Goal: Information Seeking & Learning: Learn about a topic

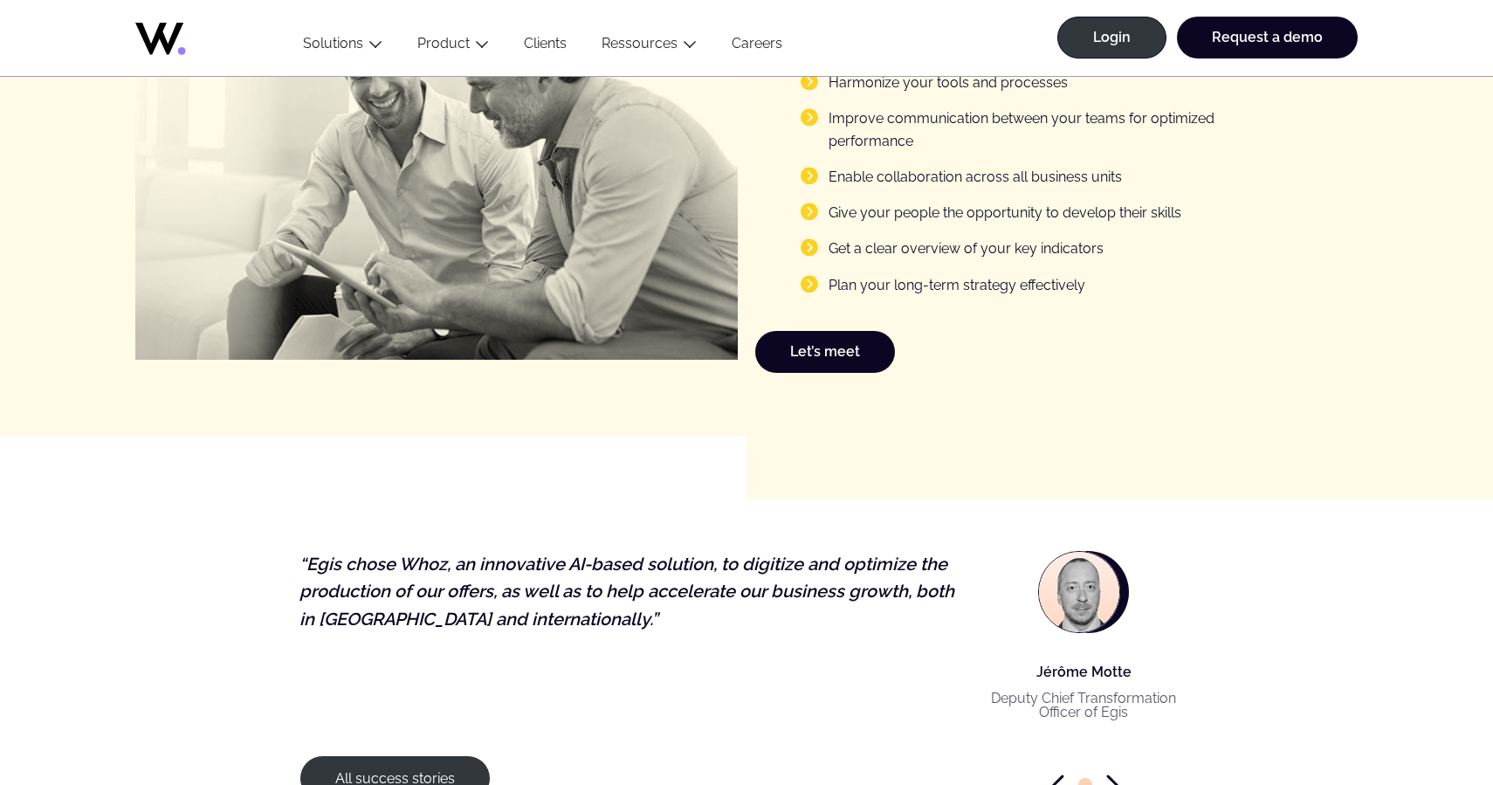
scroll to position [2343, 0]
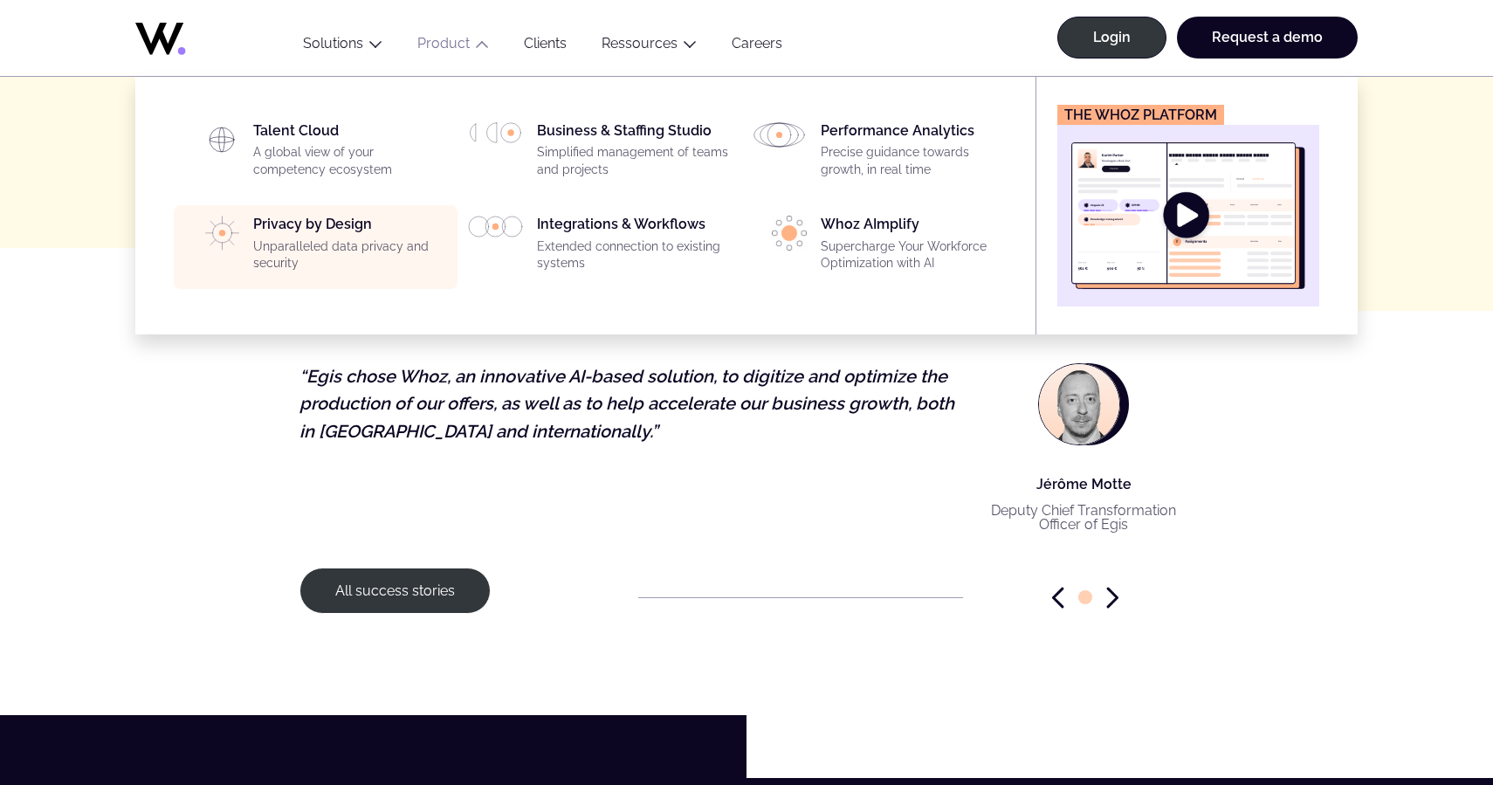
click at [281, 234] on div "Privacy by Design Unparalleled data privacy and security" at bounding box center [350, 247] width 194 height 63
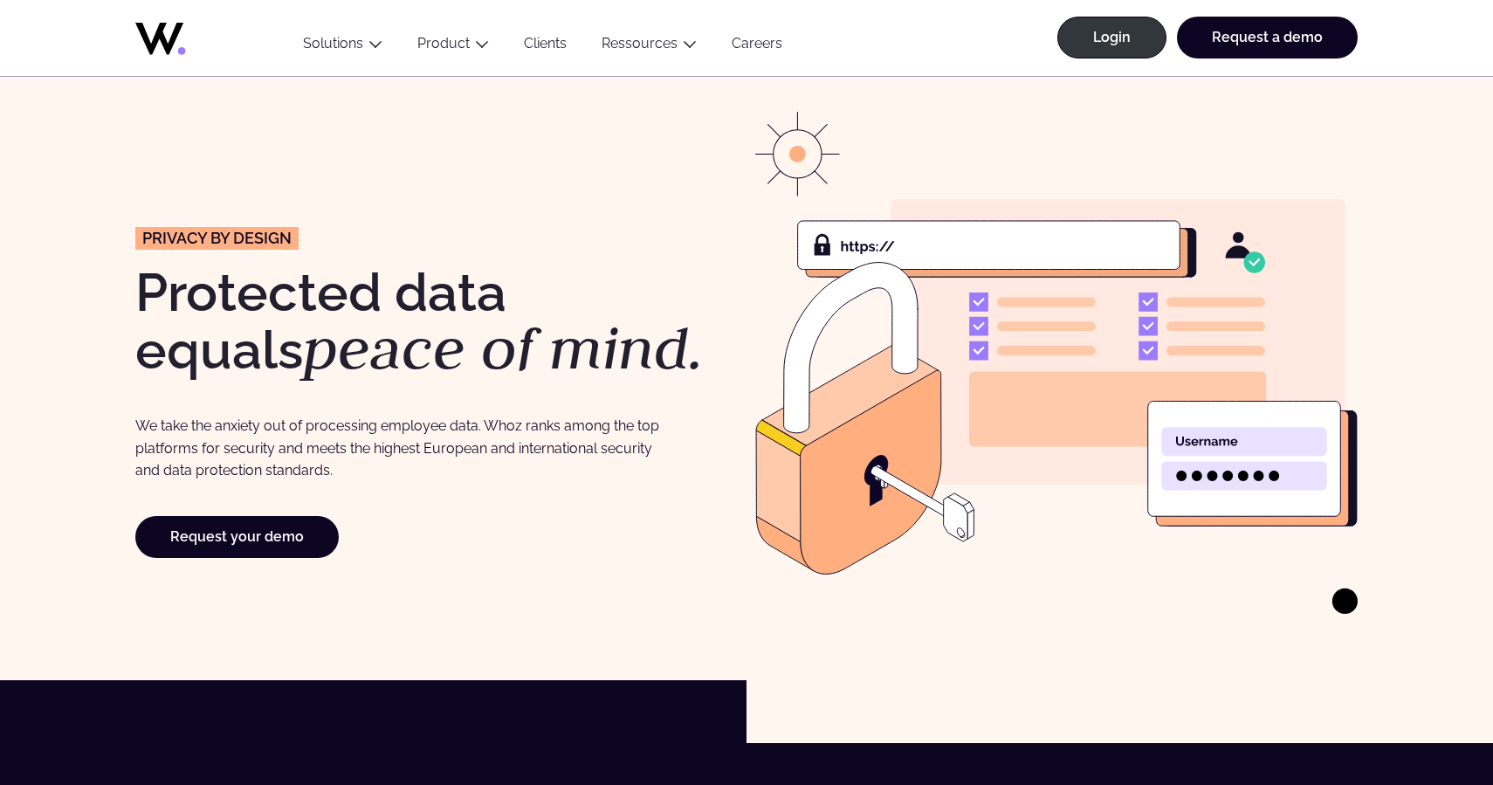
scroll to position [41, 0]
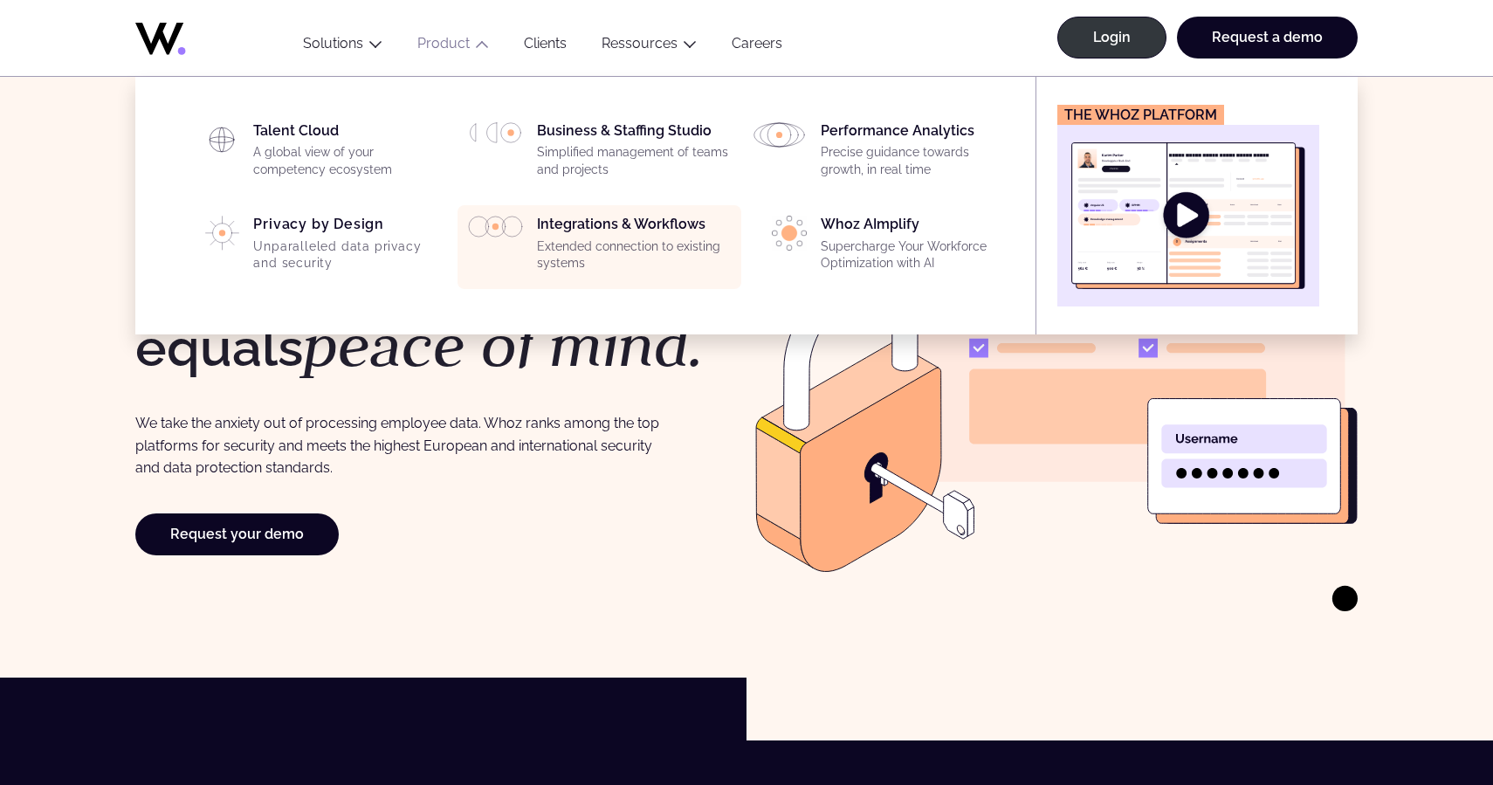
click at [560, 243] on p "Extended connection to existing systems" at bounding box center [634, 255] width 194 height 34
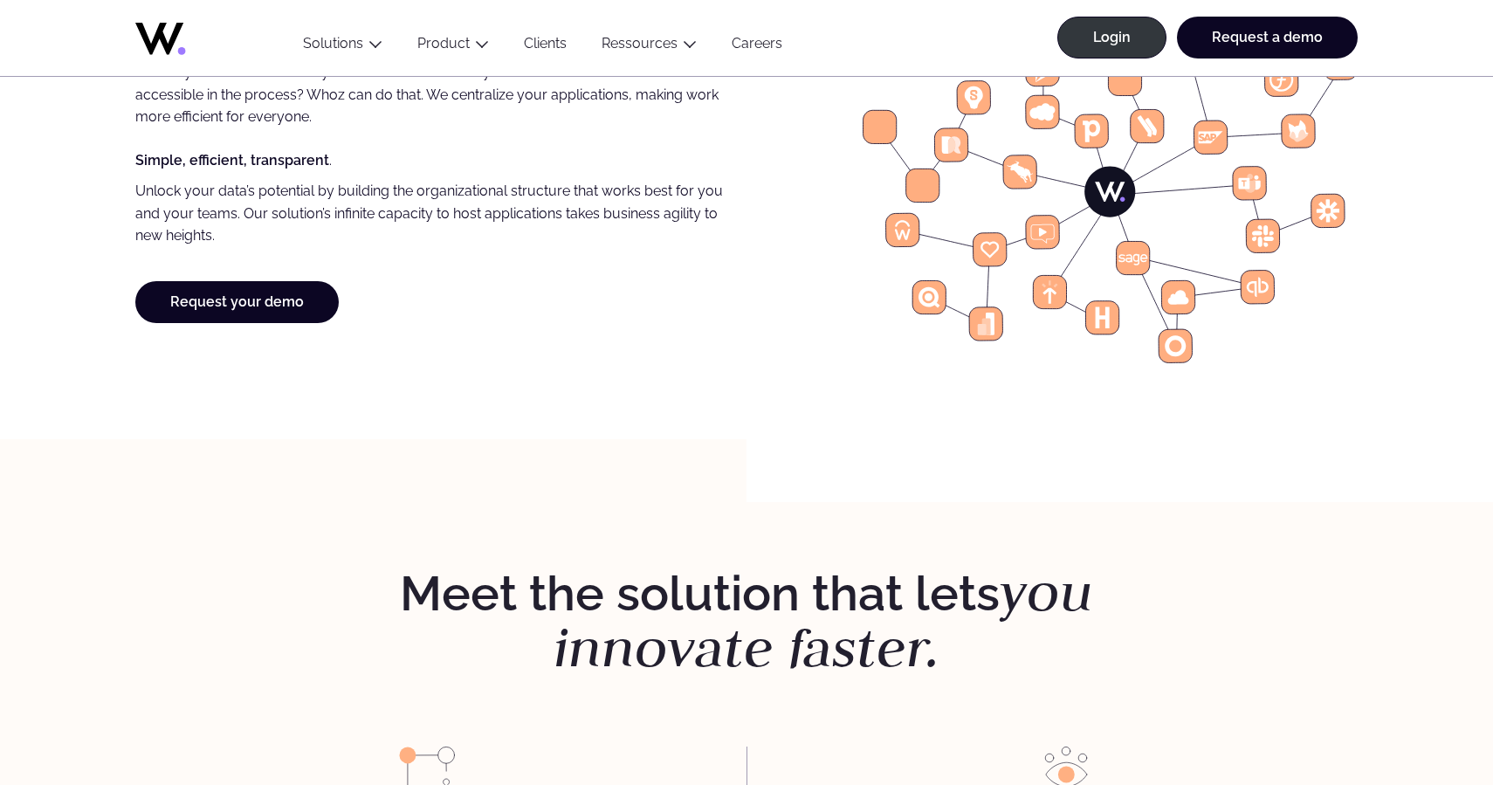
scroll to position [1341, 0]
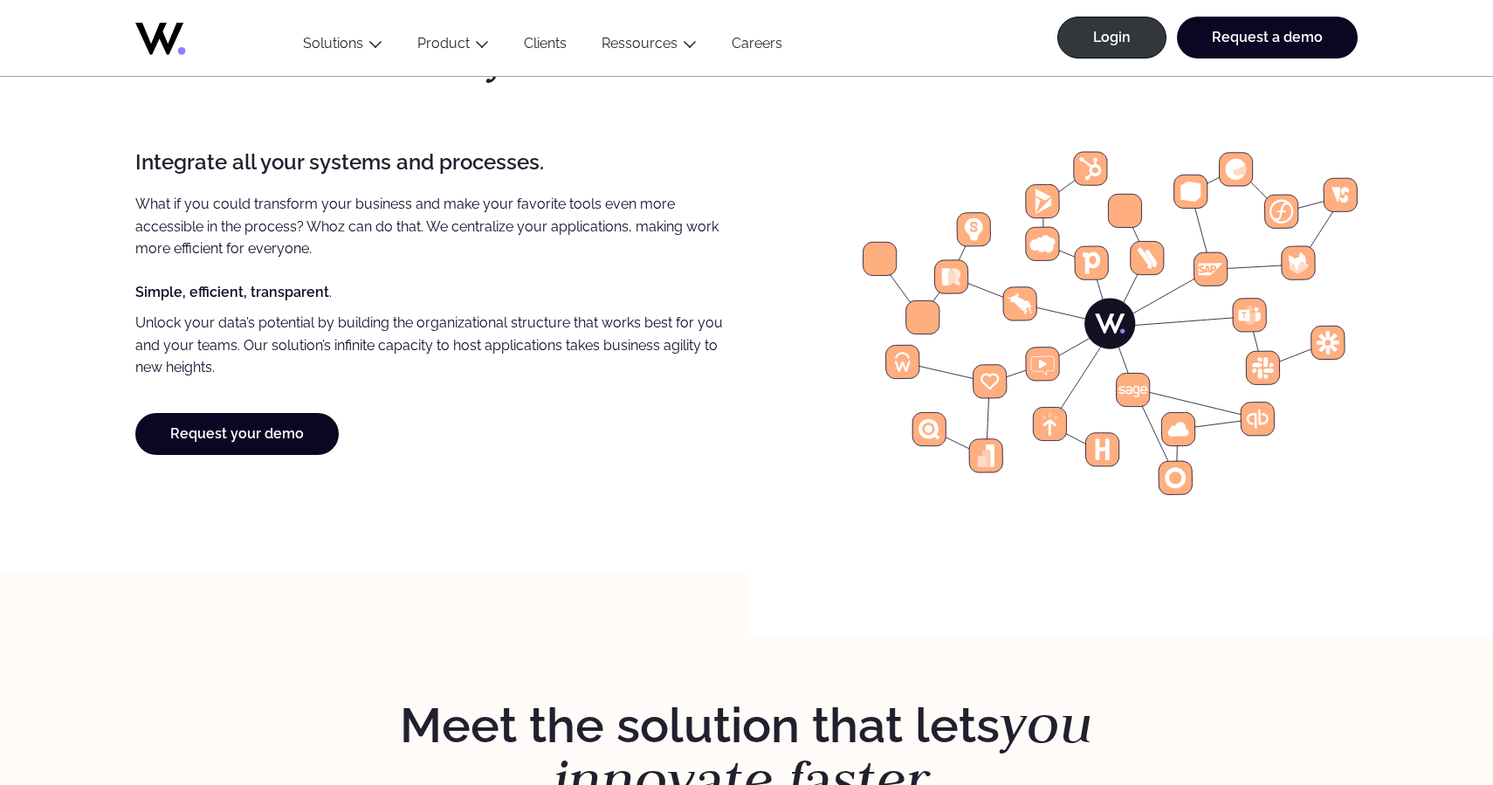
click at [1175, 494] on icon at bounding box center [1174, 477] width 33 height 33
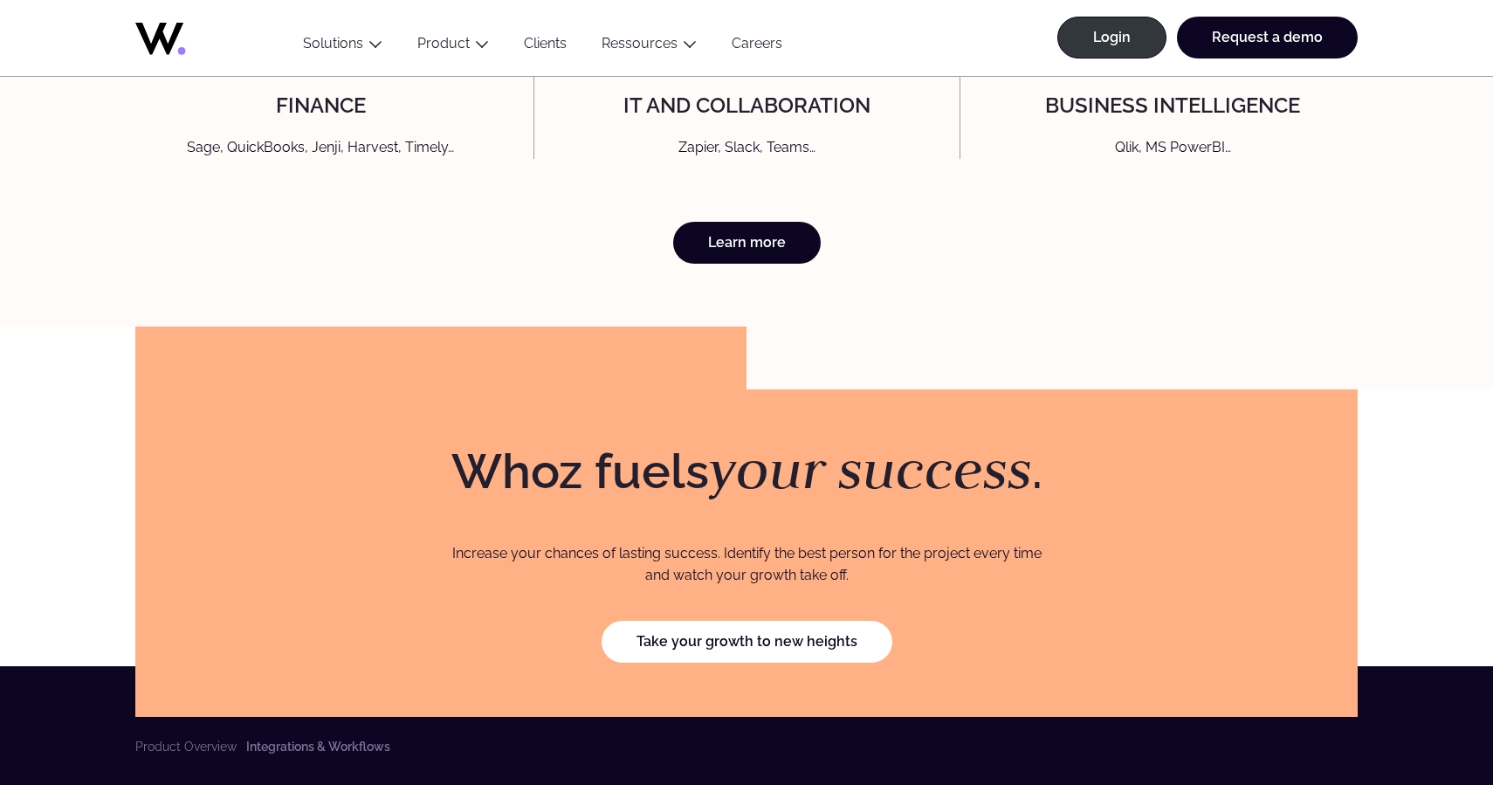
scroll to position [4920, 0]
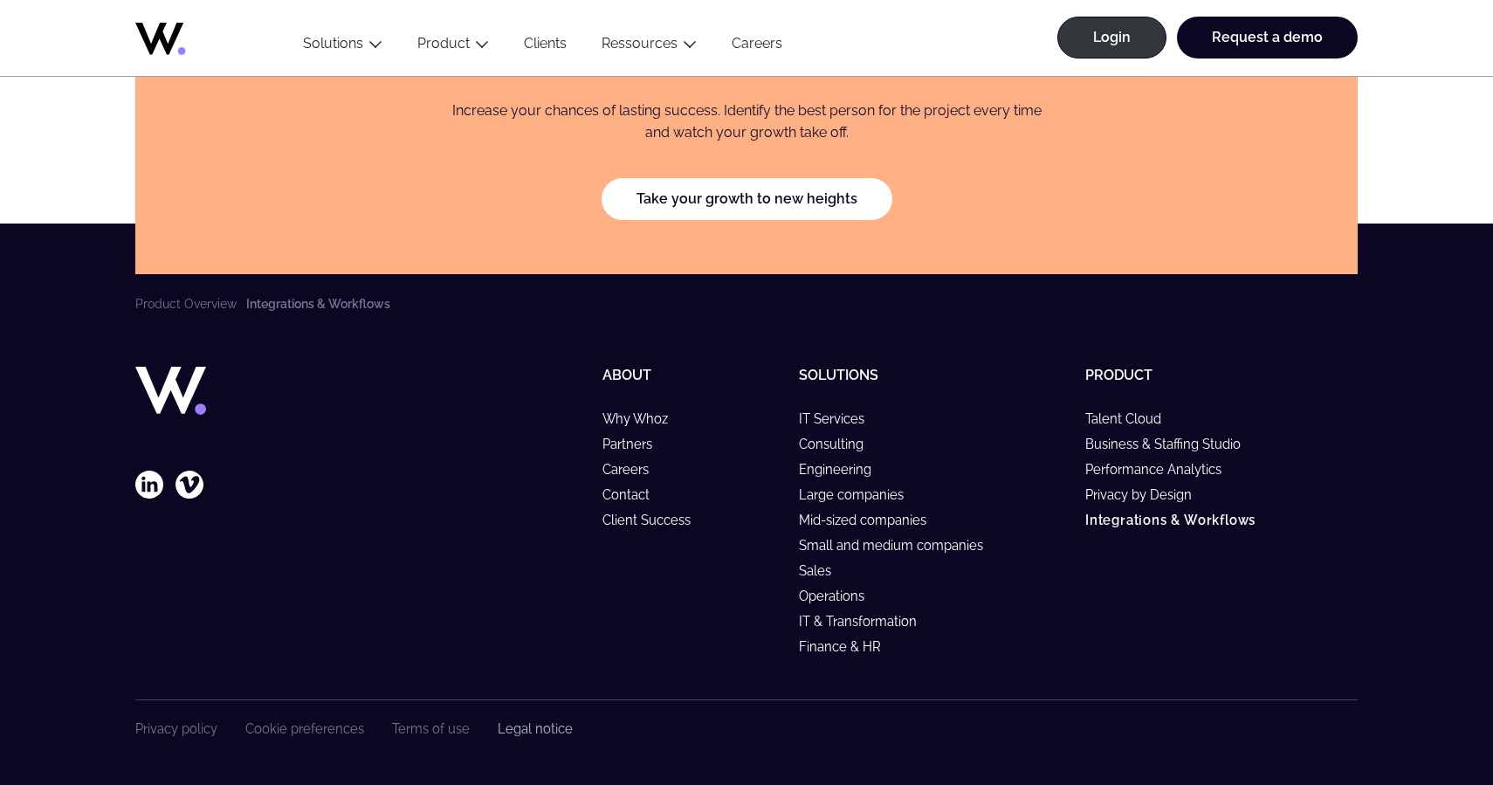
click at [529, 732] on link "Legal notice" at bounding box center [535, 728] width 75 height 15
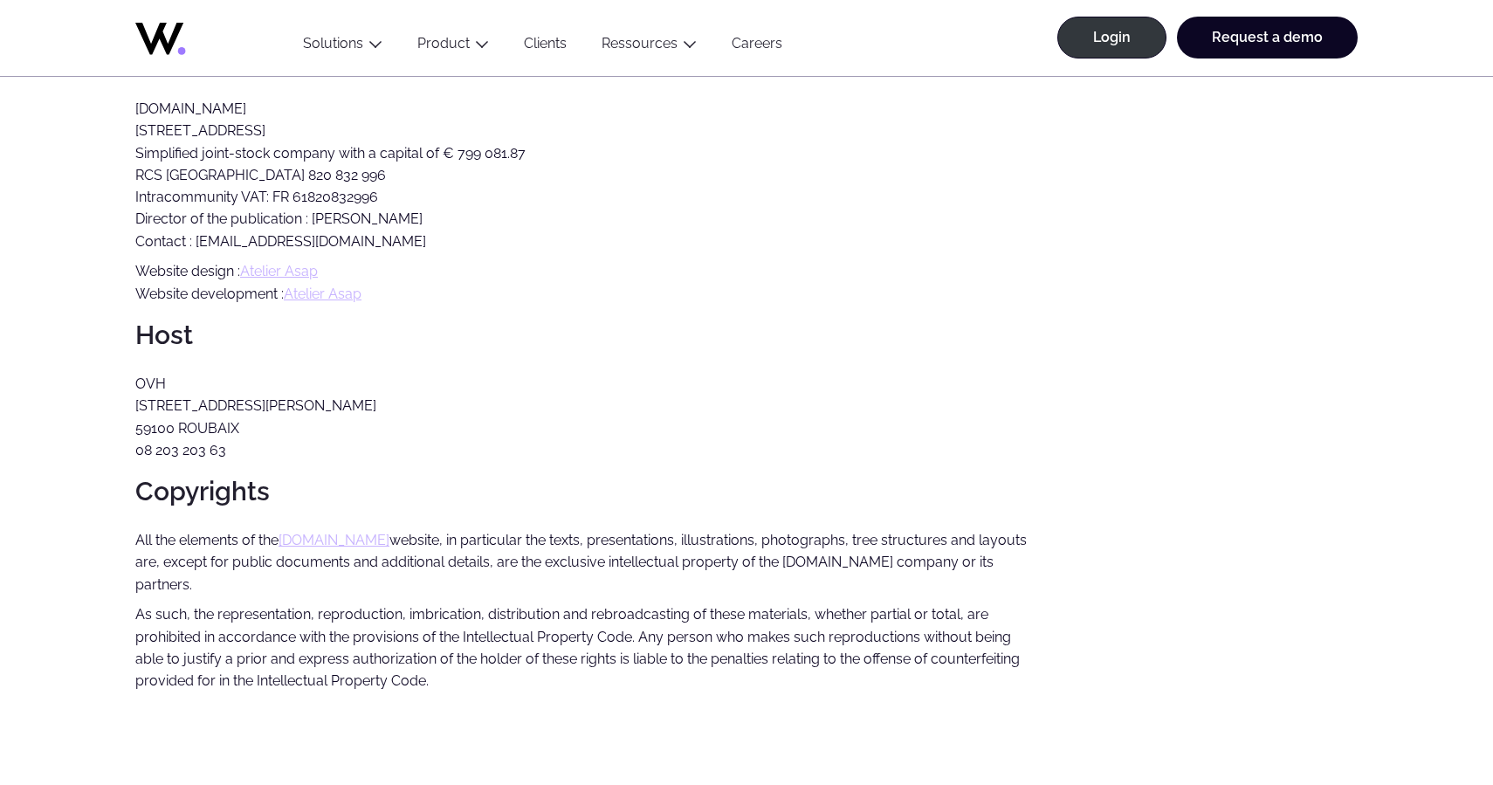
scroll to position [319, 0]
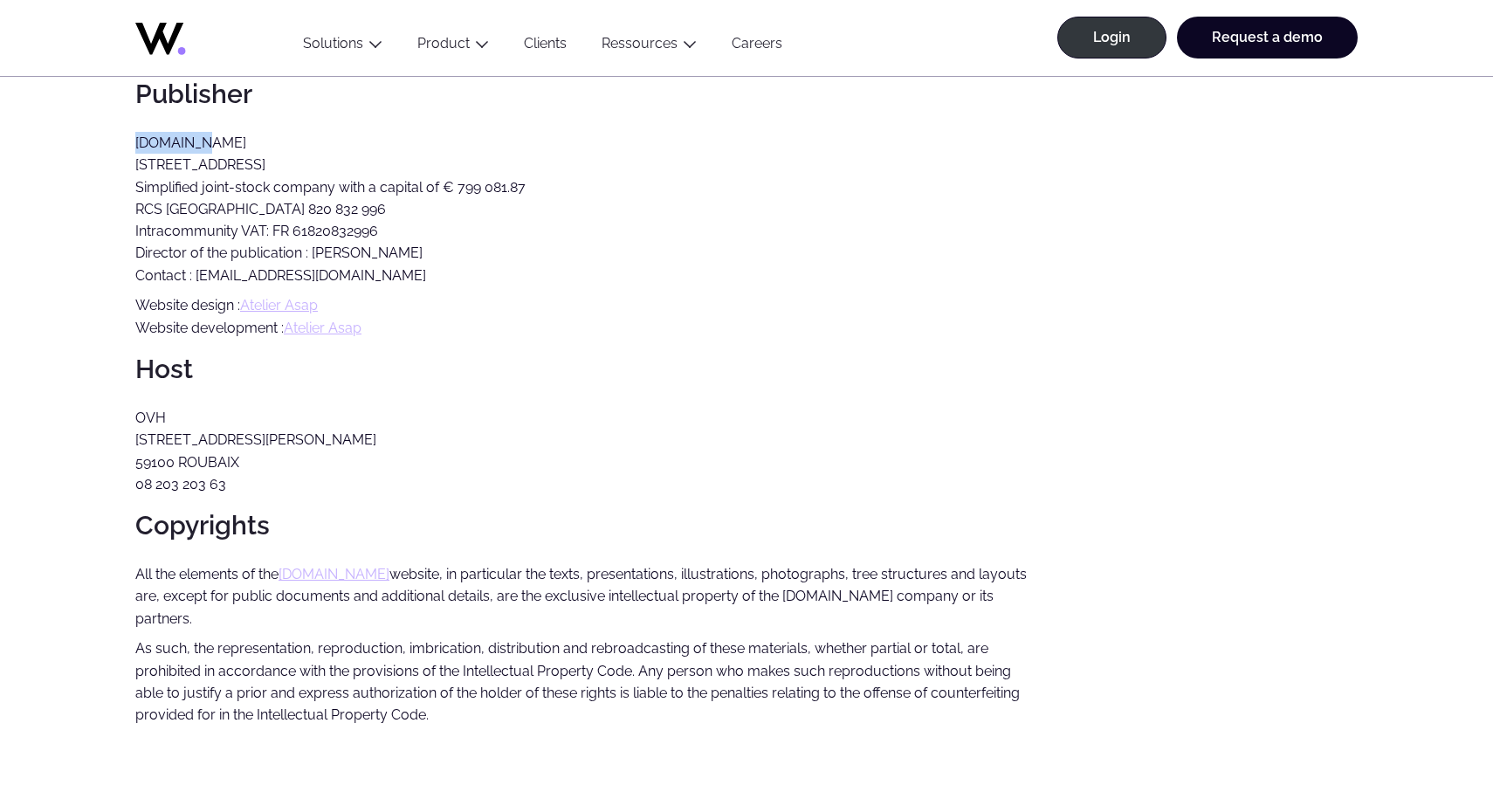
drag, startPoint x: 200, startPoint y: 141, endPoint x: 134, endPoint y: 142, distance: 66.3
click at [134, 142] on article "Legal notice Publisher BizNet.io 36 rue de Saint-Pétersbourg, 75008 Paris Simpl…" at bounding box center [746, 321] width 1493 height 1104
copy p "BizNet.io"
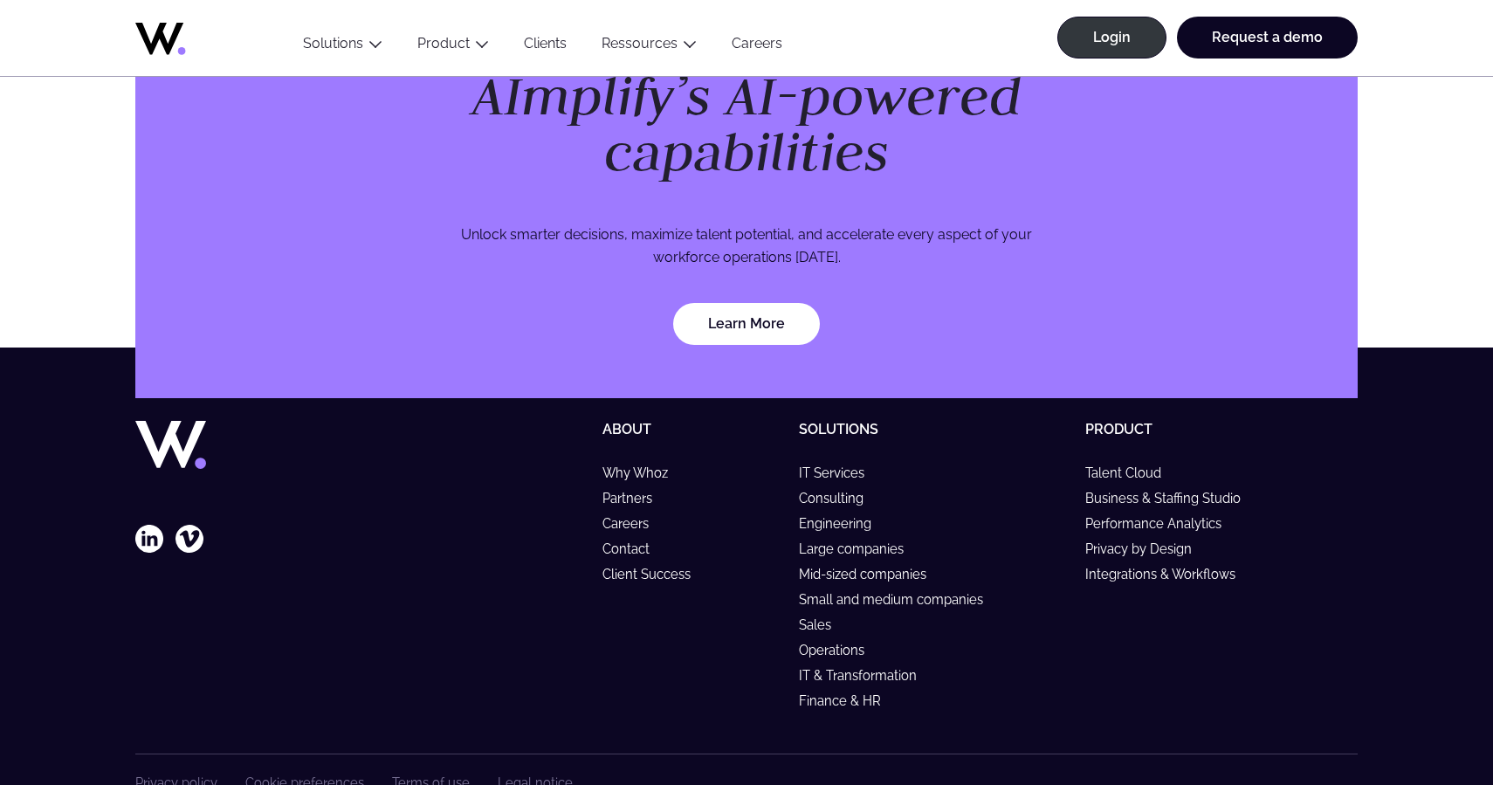
scroll to position [5076, 0]
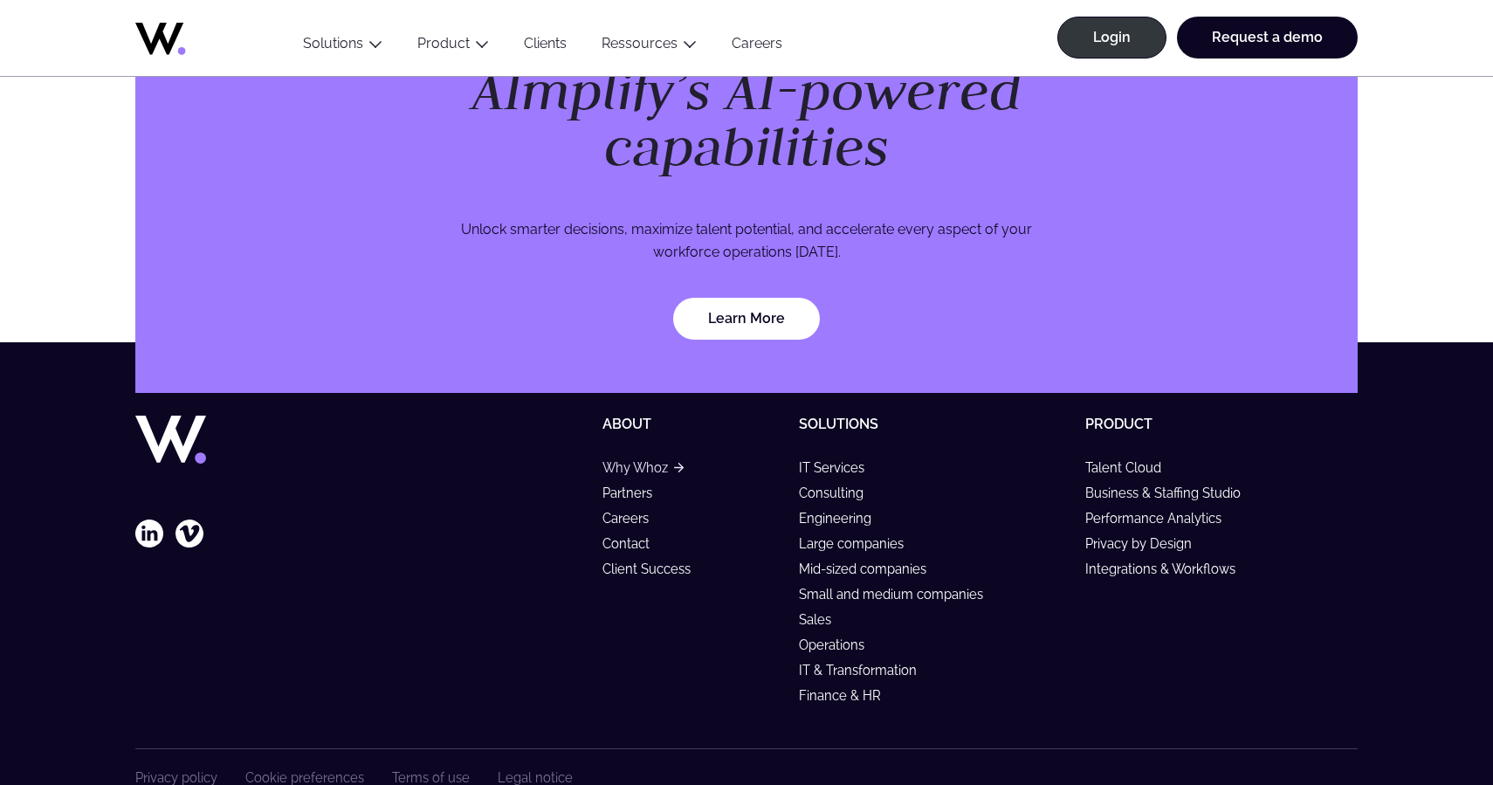
click at [636, 460] on link "Why Whoz" at bounding box center [642, 467] width 81 height 15
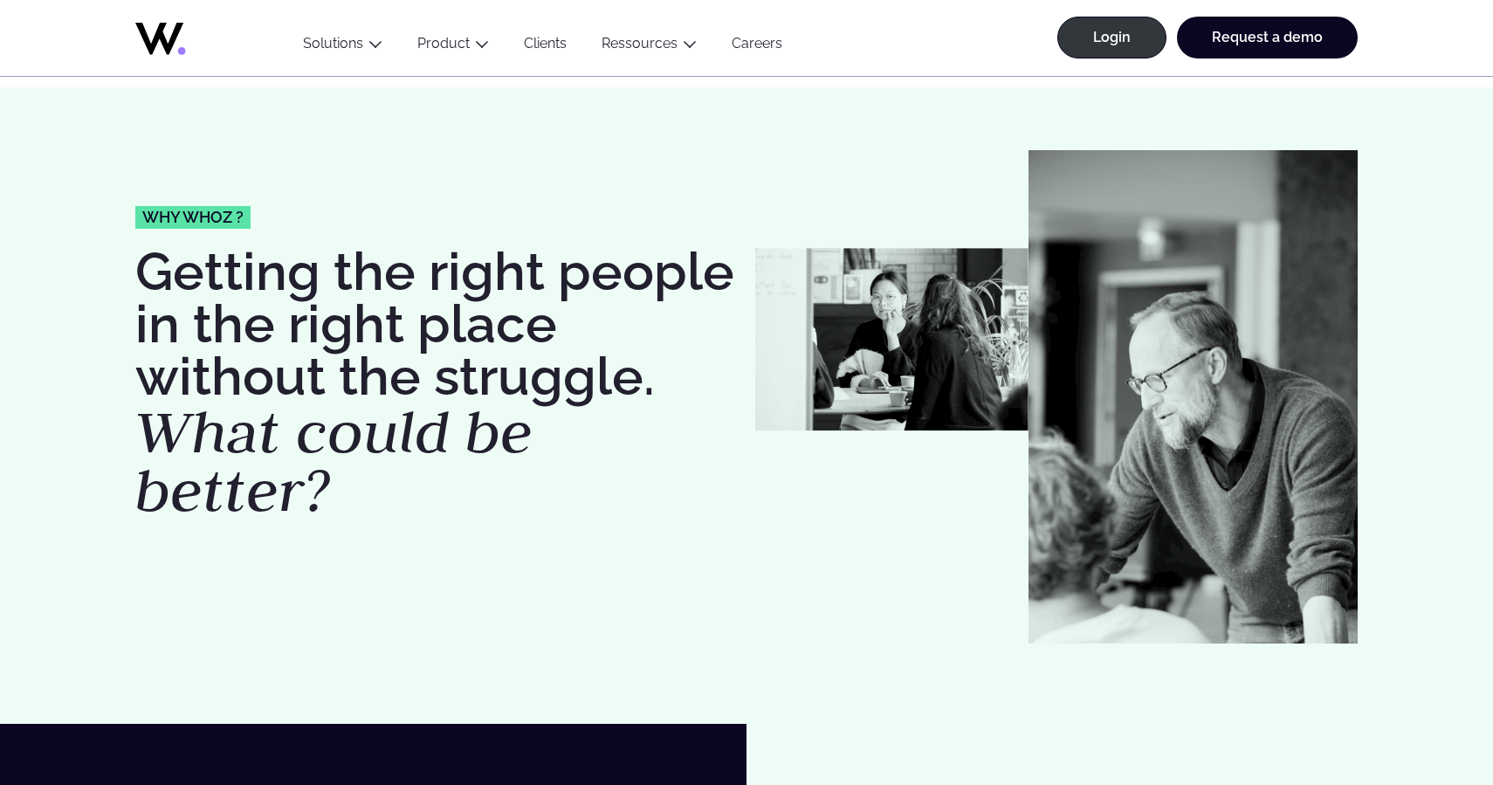
scroll to position [806, 0]
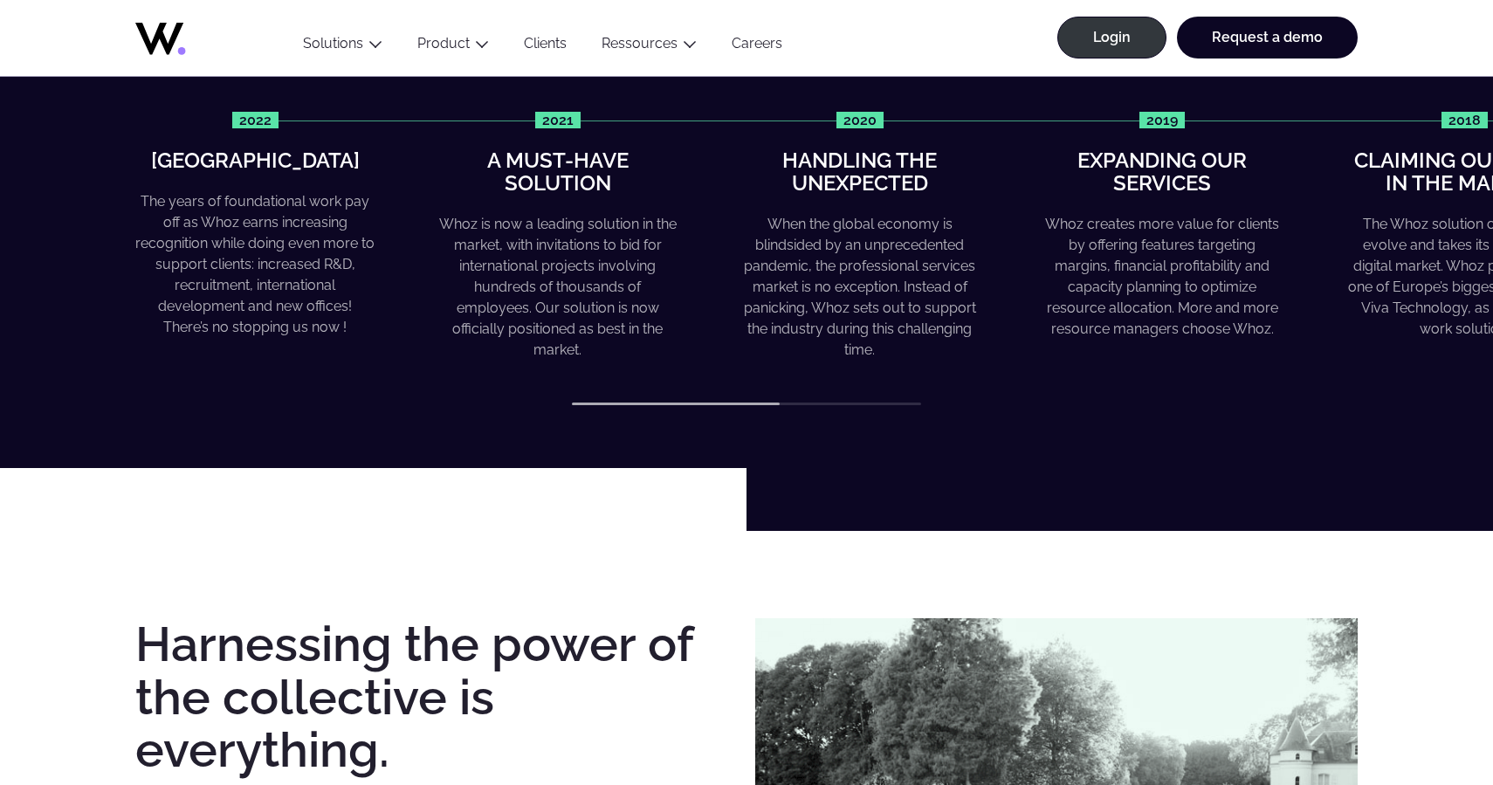
drag, startPoint x: 745, startPoint y: 407, endPoint x: 965, endPoint y: 405, distance: 220.8
click at [964, 405] on div "The Whoz story 2022 Greater heights The years of foundational work pay off as W…" at bounding box center [746, 225] width 1493 height 488
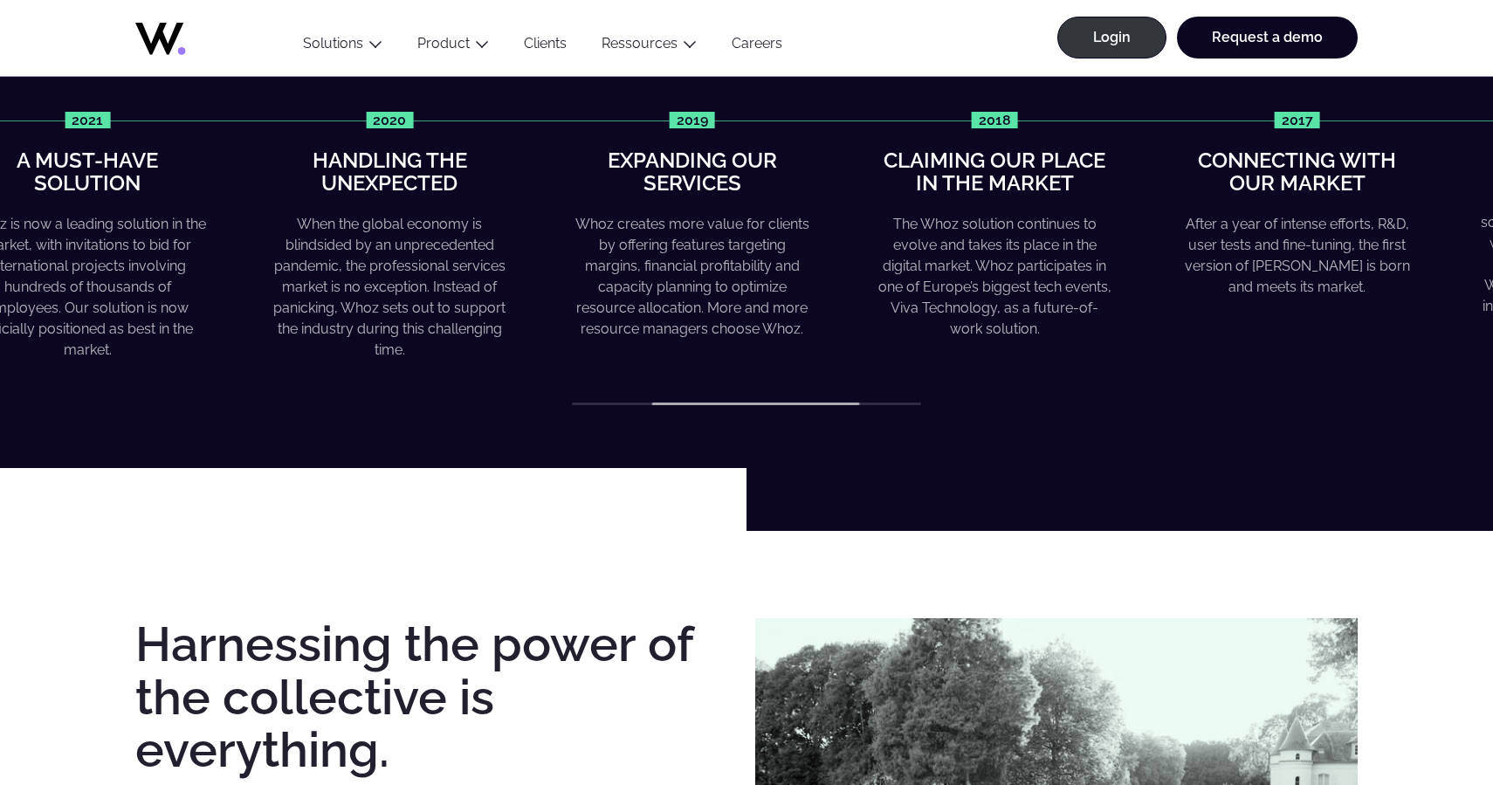
click at [717, 269] on div "Whoz creates more value for clients by offering features targeting margins, fin…" at bounding box center [692, 277] width 239 height 126
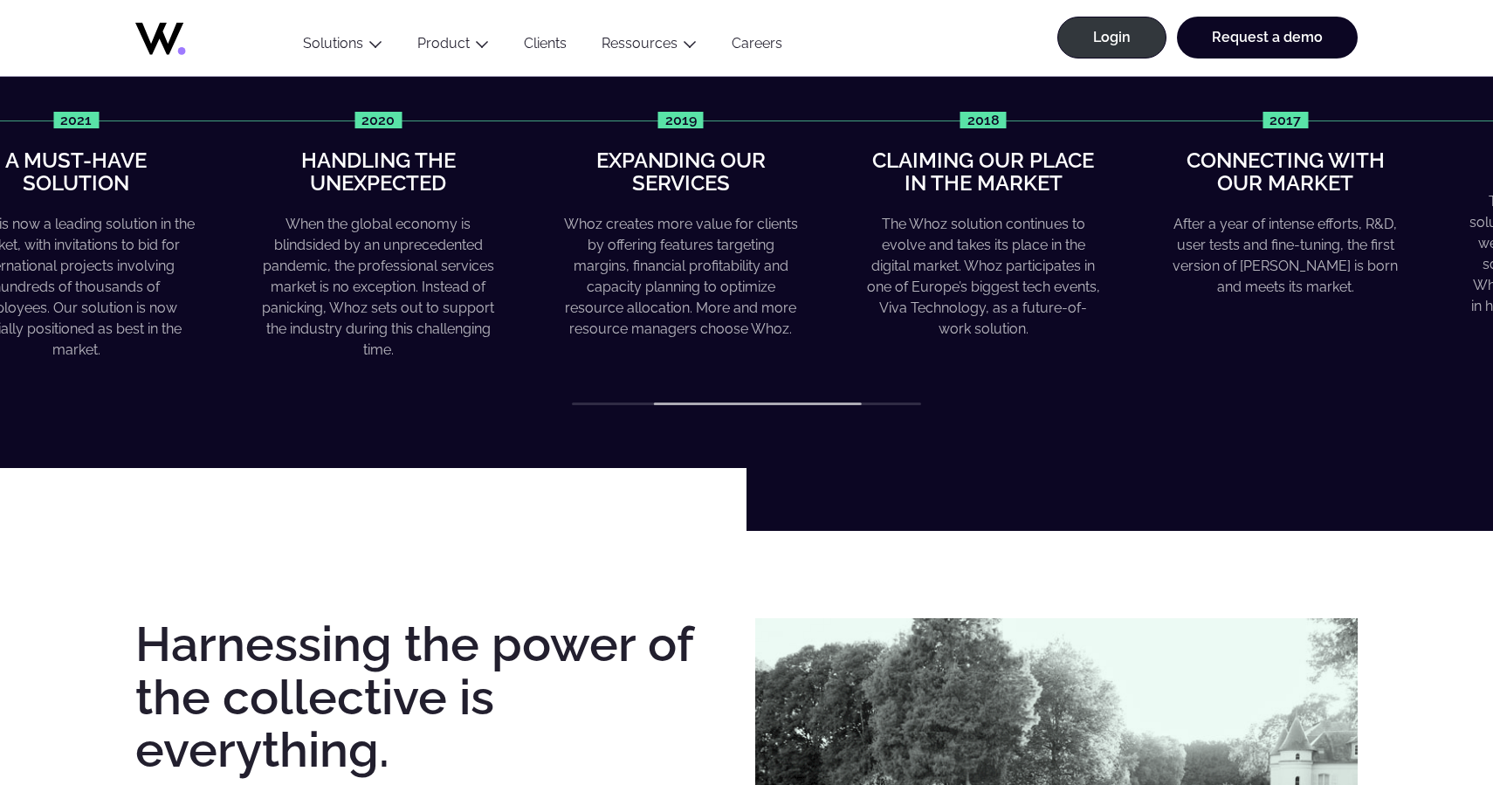
click at [730, 251] on div "Whoz creates more value for clients by offering features targeting margins, fin…" at bounding box center [680, 277] width 239 height 126
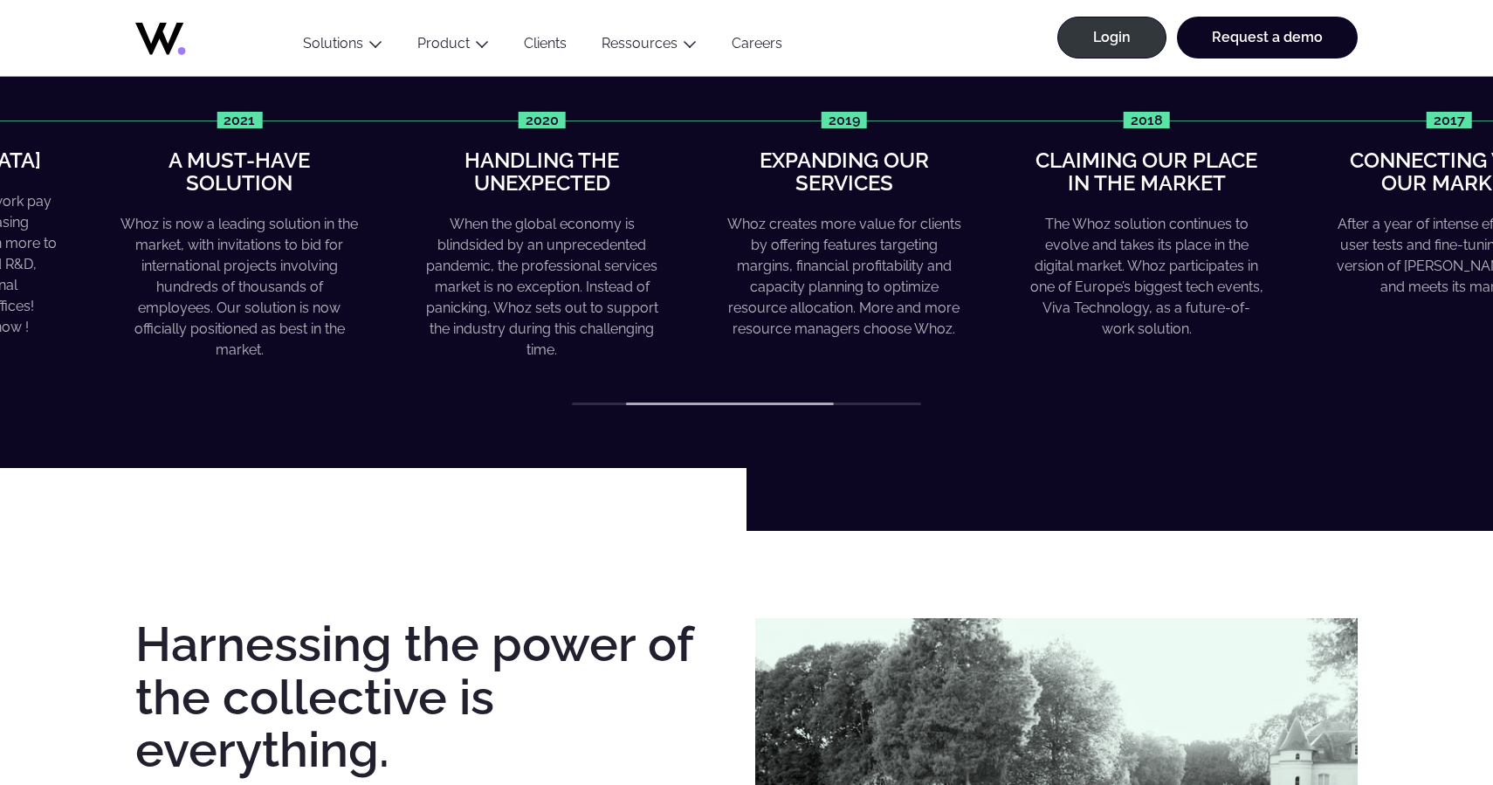
click at [834, 263] on div "2022 Greater heights The years of foundational work pay off as Whoz earns incre…" at bounding box center [429, 237] width 1222 height 250
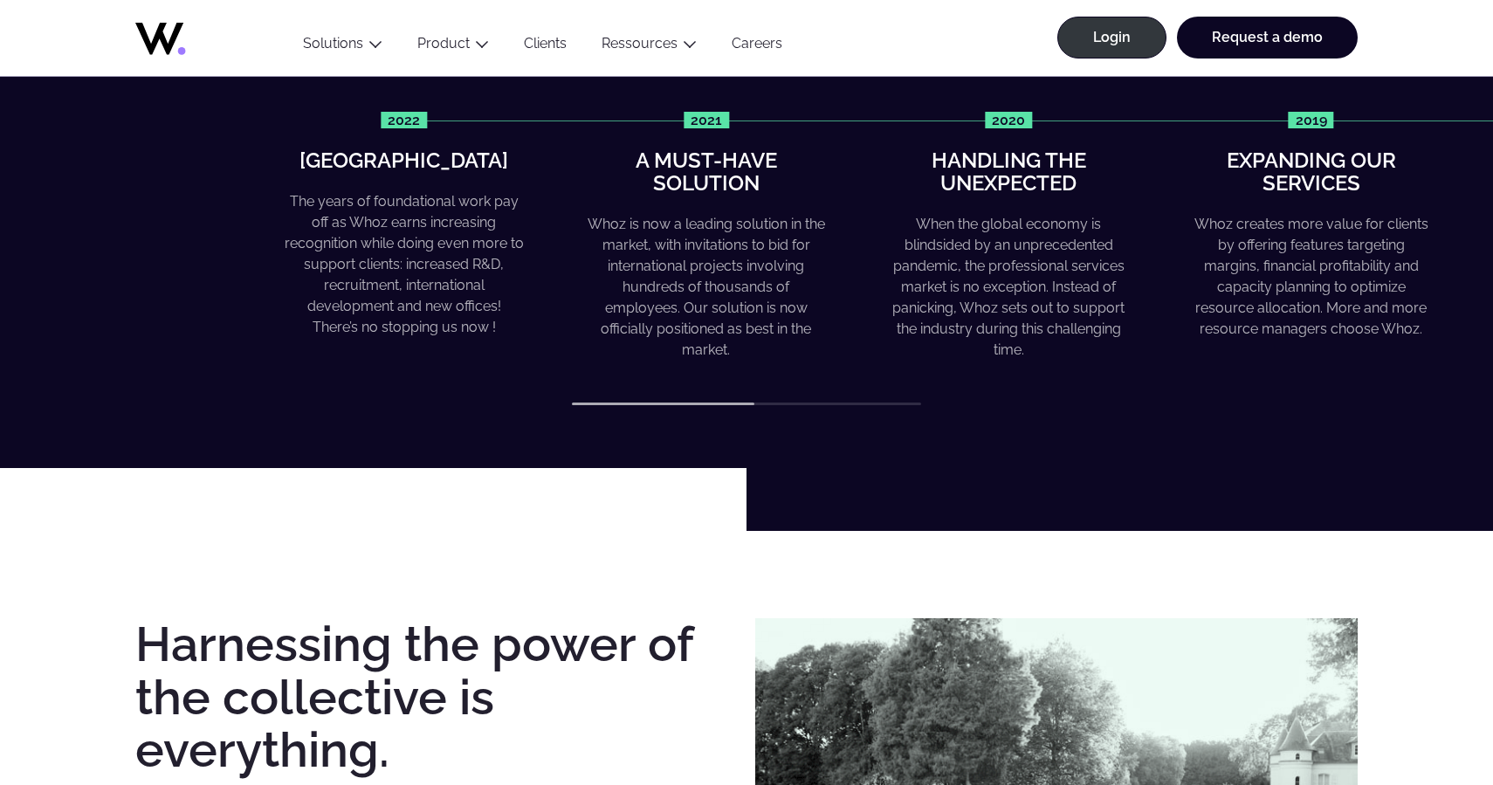
click at [967, 289] on div "2022 Greater heights The years of foundational work pay off as Whoz earns incre…" at bounding box center [895, 237] width 1222 height 250
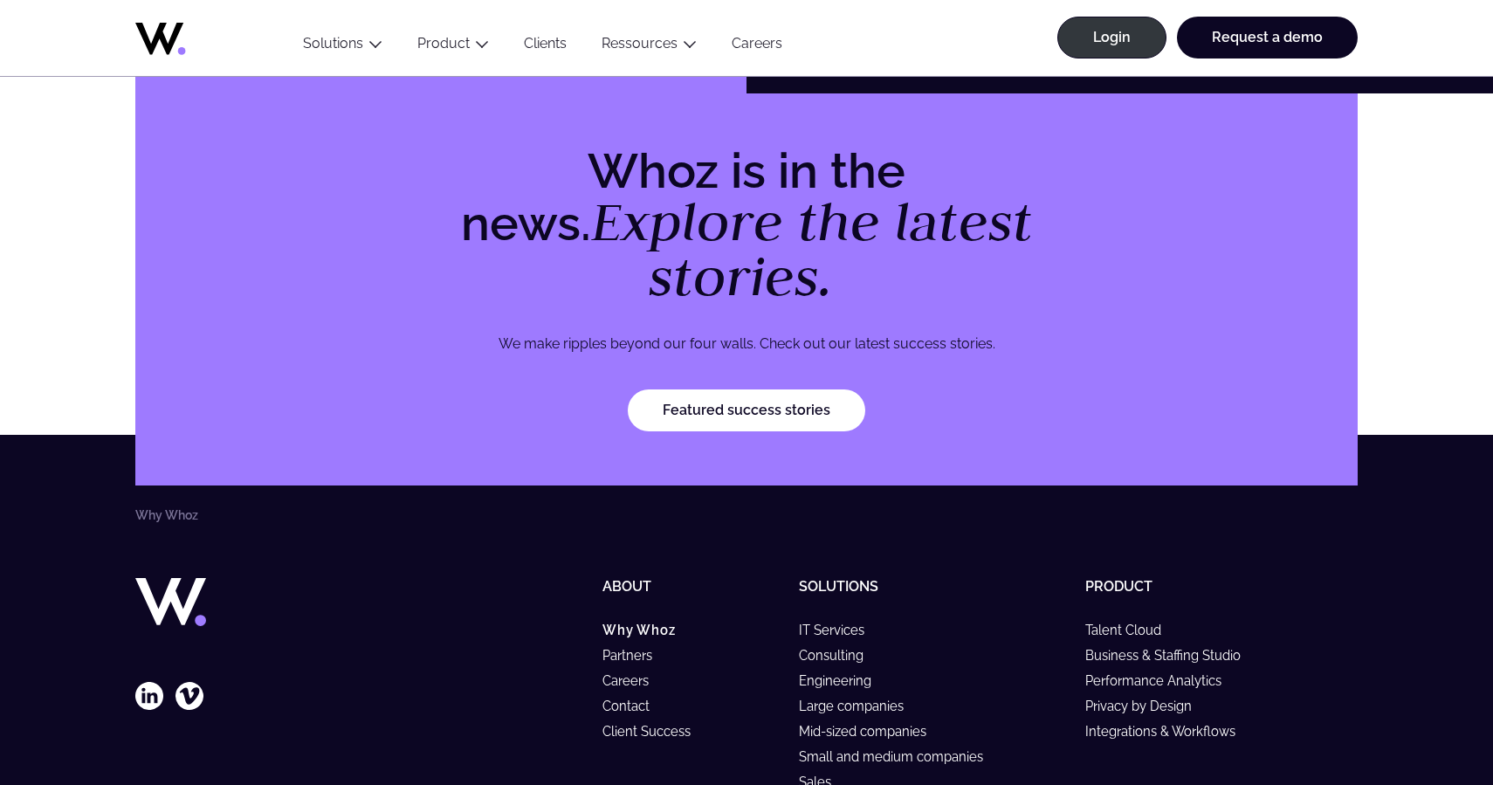
scroll to position [5243, 0]
